Goal: Register for event/course

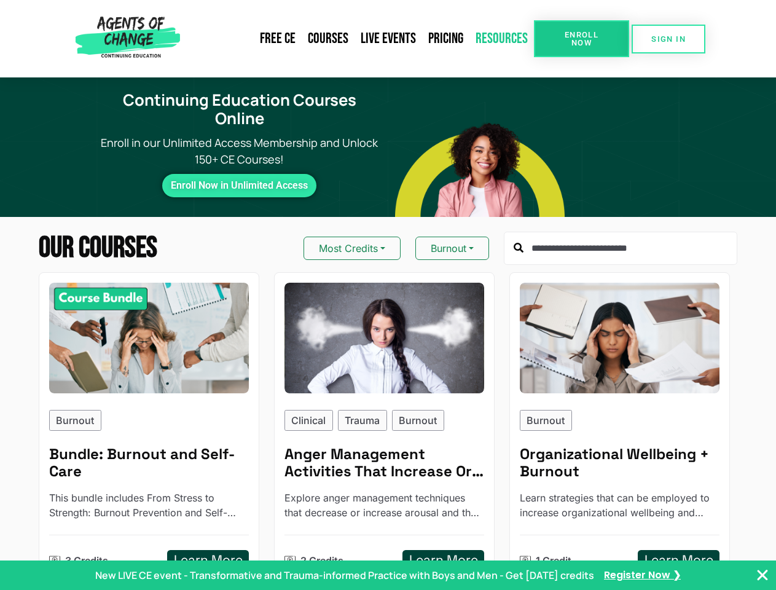
click at [481, 53] on link "Resources" at bounding box center [501, 39] width 65 height 28
click at [581, 39] on span "Enroll Now" at bounding box center [582, 39] width 56 height 16
click at [668, 39] on span "SIGN IN" at bounding box center [668, 39] width 34 height 8
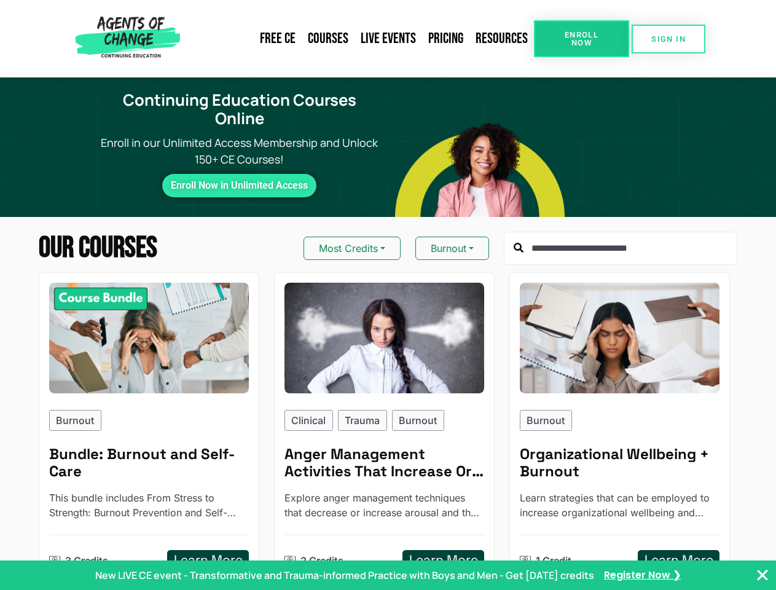
click at [351, 237] on button "Most Credits" at bounding box center [352, 248] width 97 height 23
click at [452, 237] on button "Burnout" at bounding box center [452, 248] width 74 height 23
click at [76, 413] on p "Burnout" at bounding box center [75, 420] width 38 height 15
click at [308, 413] on p "Clinical" at bounding box center [308, 420] width 34 height 15
